Goal: Obtain resource: Obtain resource

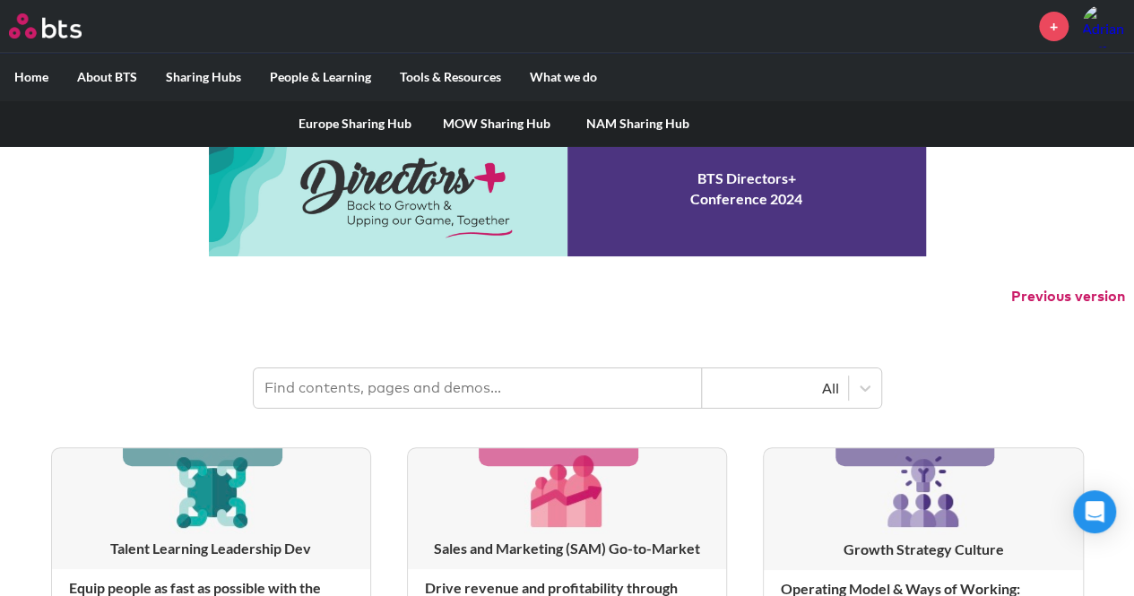
click at [516, 118] on link "MOW Sharing Hub" at bounding box center [497, 123] width 142 height 47
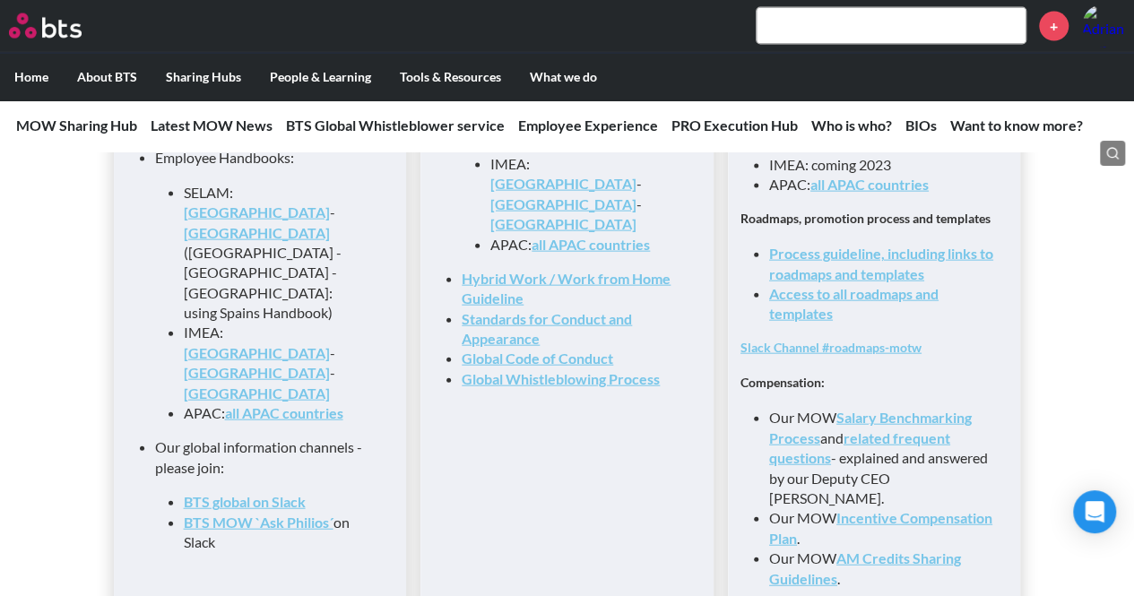
scroll to position [1923, 0]
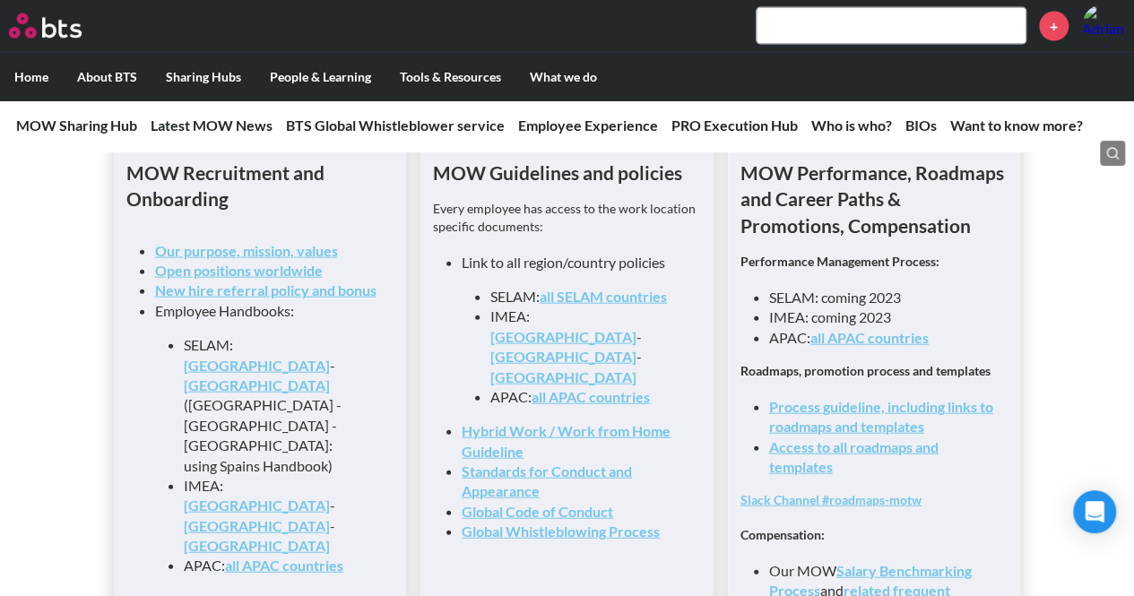
click at [796, 454] on link "Access to all roadmaps and templates" at bounding box center [853, 456] width 169 height 37
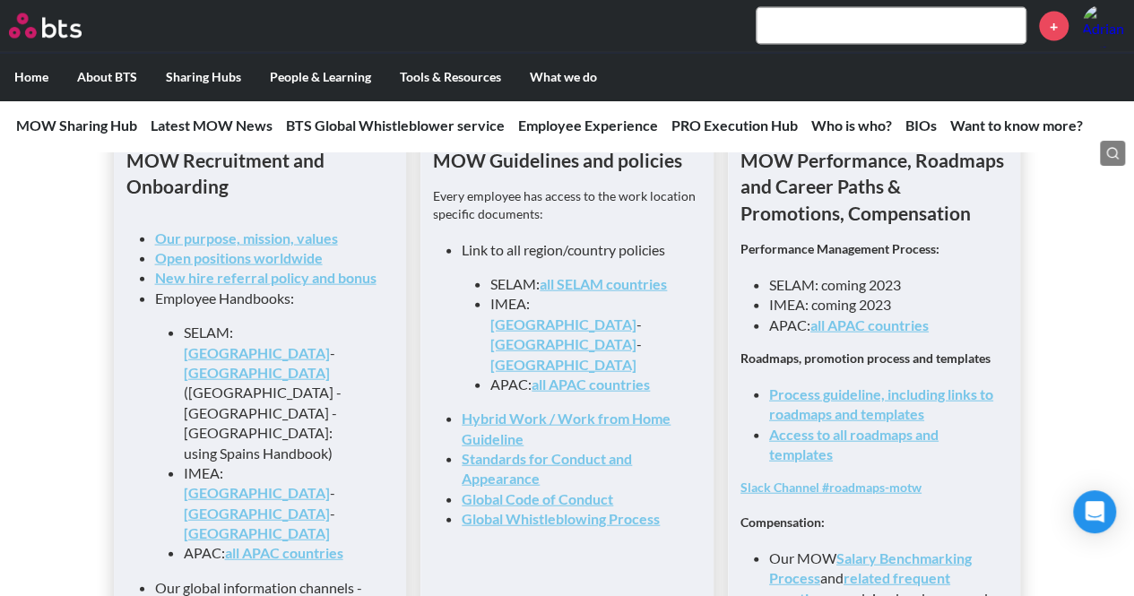
click at [615, 290] on link "all SELAM countries" at bounding box center [603, 283] width 127 height 17
